Goal: Task Accomplishment & Management: Manage account settings

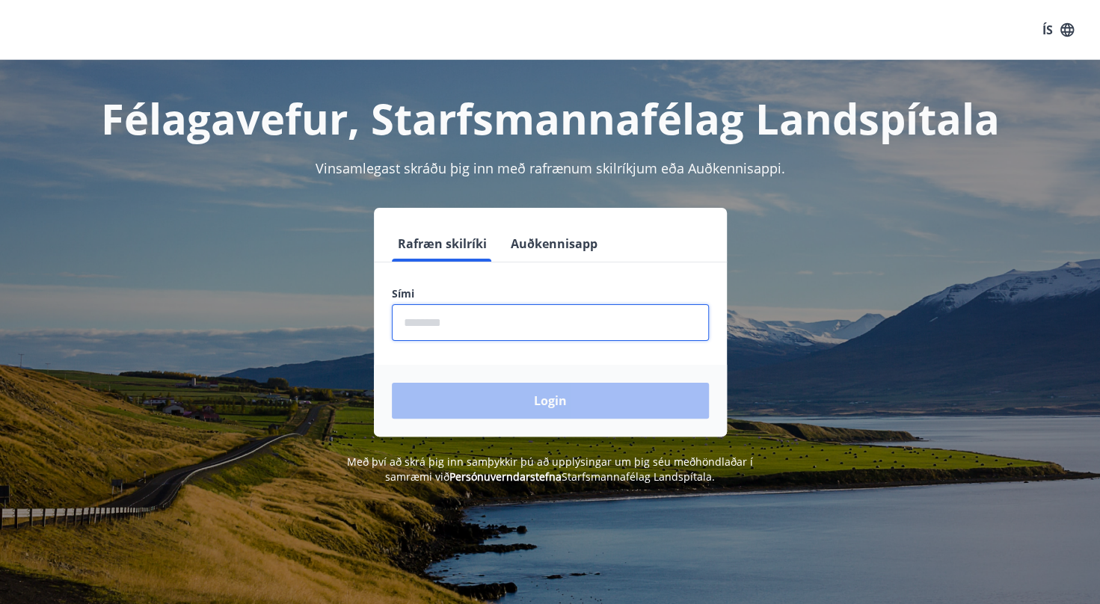
click at [455, 326] on input "phone" at bounding box center [550, 322] width 317 height 37
click at [484, 417] on div "Login" at bounding box center [550, 401] width 353 height 72
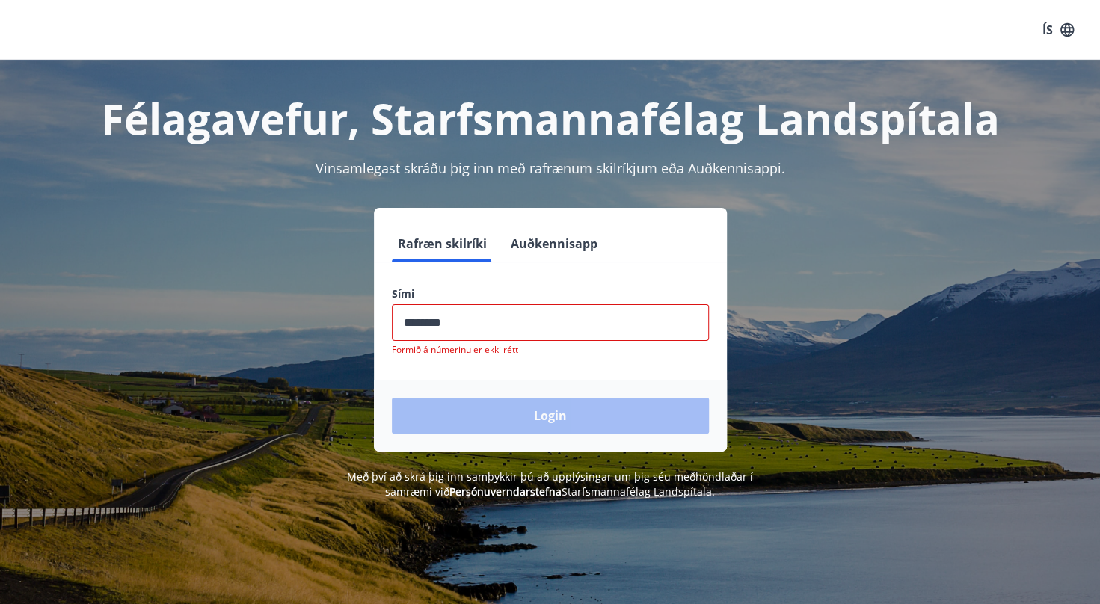
click at [431, 322] on input "phone" at bounding box center [550, 322] width 317 height 37
click at [484, 324] on input "phone" at bounding box center [550, 322] width 317 height 37
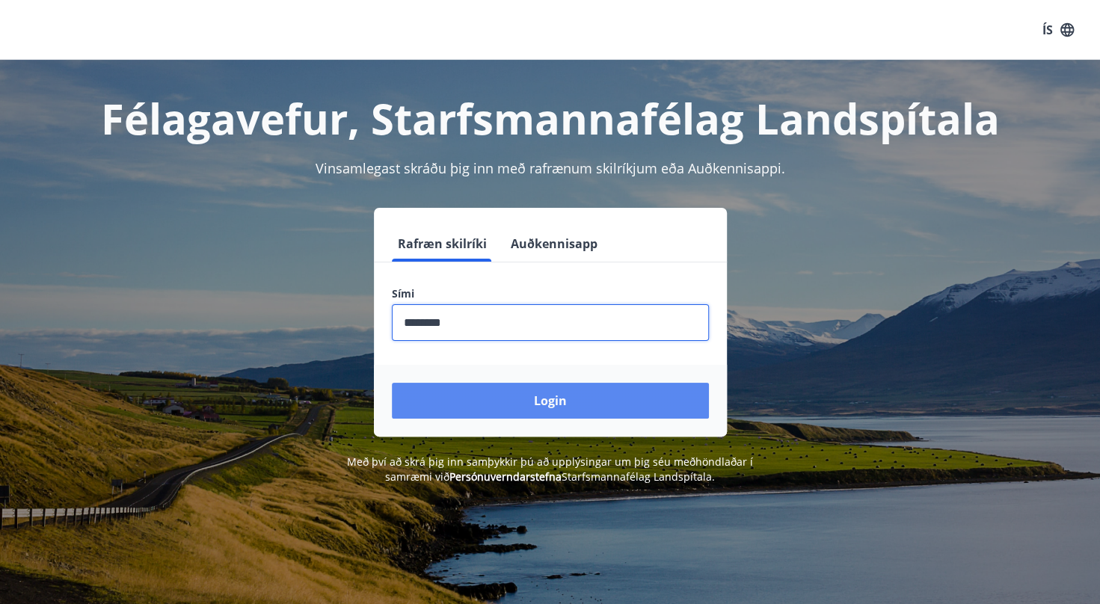
type input "********"
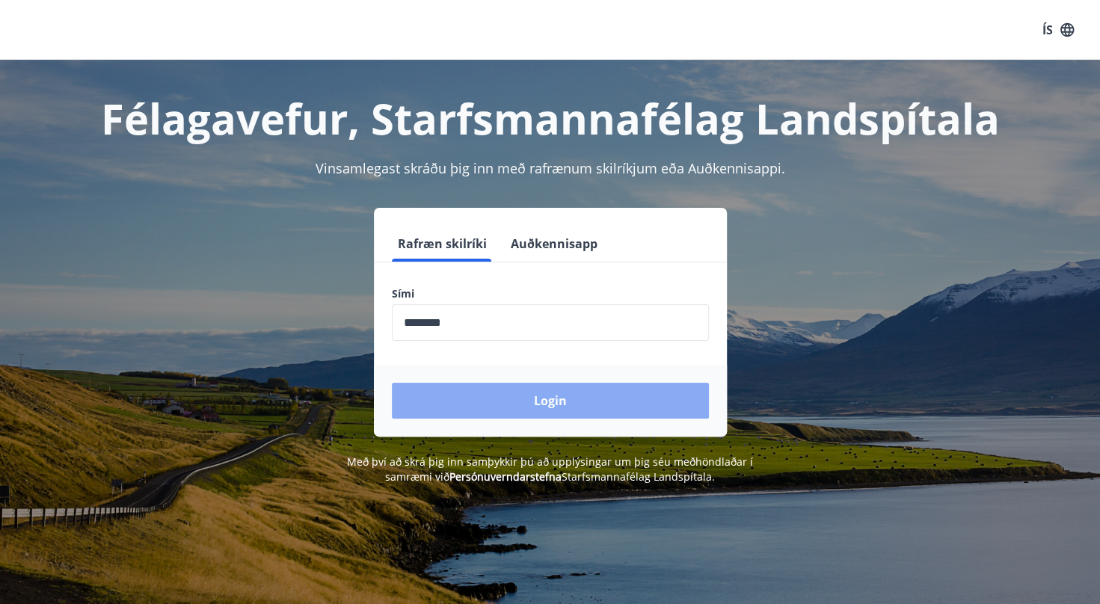
click at [484, 405] on button "Login" at bounding box center [550, 401] width 317 height 36
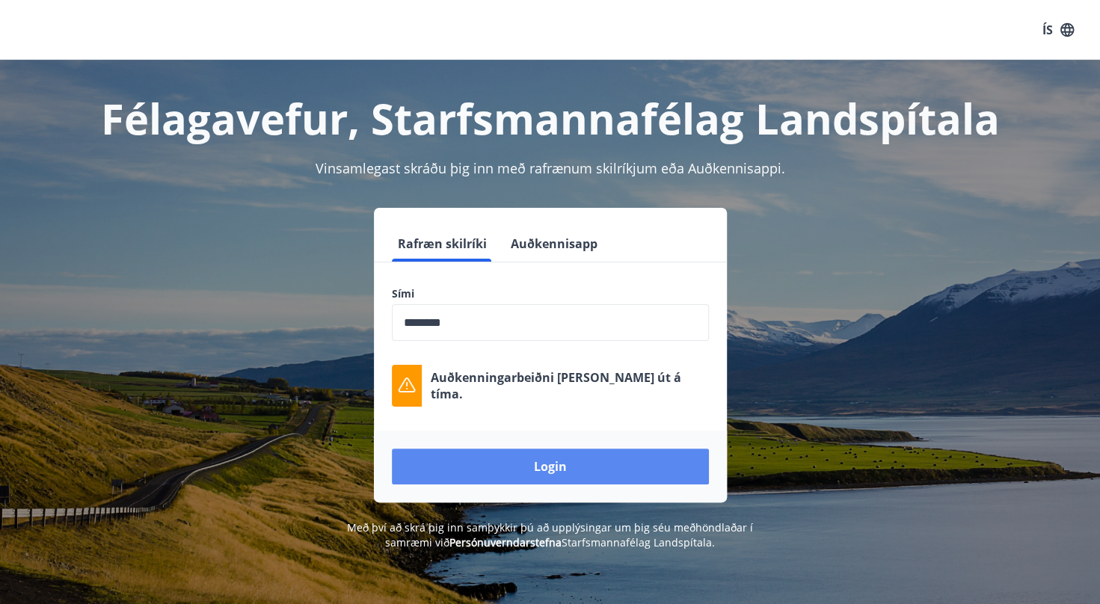
click at [511, 466] on button "Login" at bounding box center [550, 467] width 317 height 36
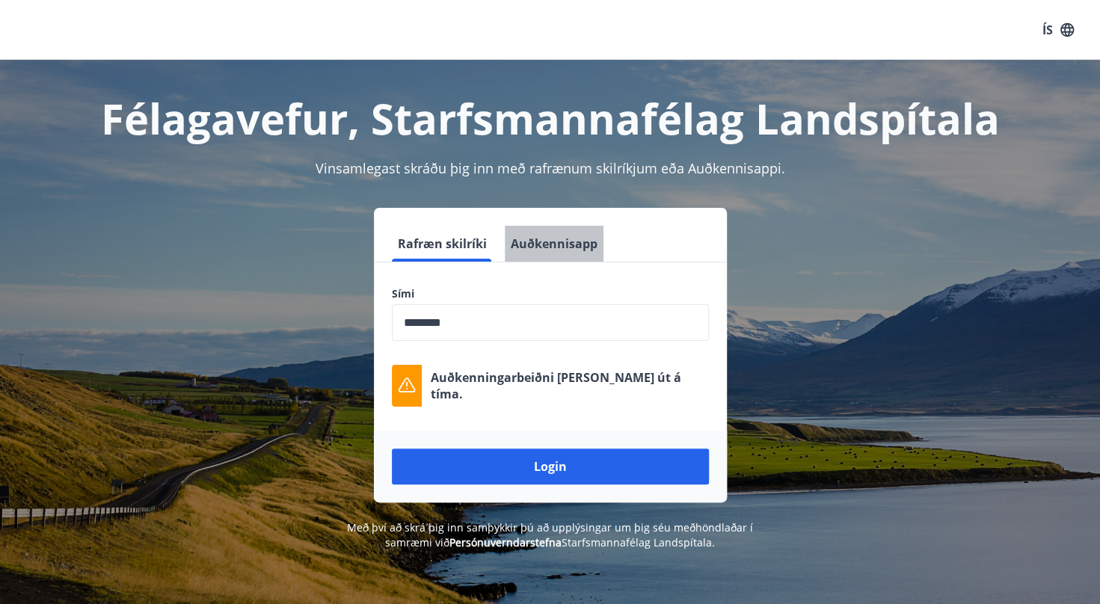
click at [562, 251] on button "Auðkennisapp" at bounding box center [554, 244] width 99 height 36
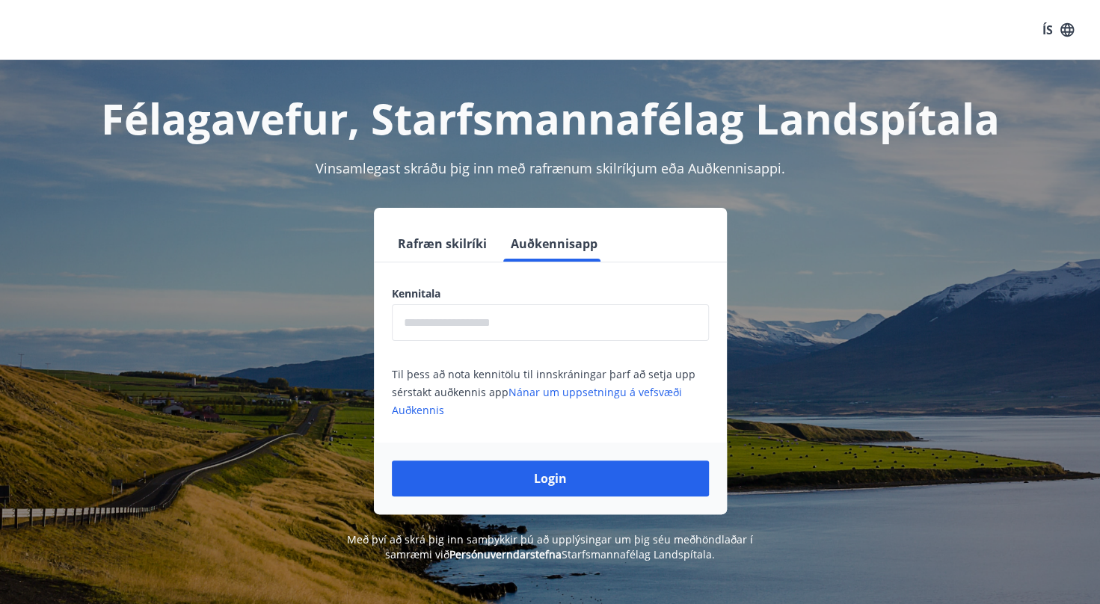
click at [446, 242] on button "Rafræn skilríki" at bounding box center [442, 244] width 101 height 36
